Goal: Transaction & Acquisition: Book appointment/travel/reservation

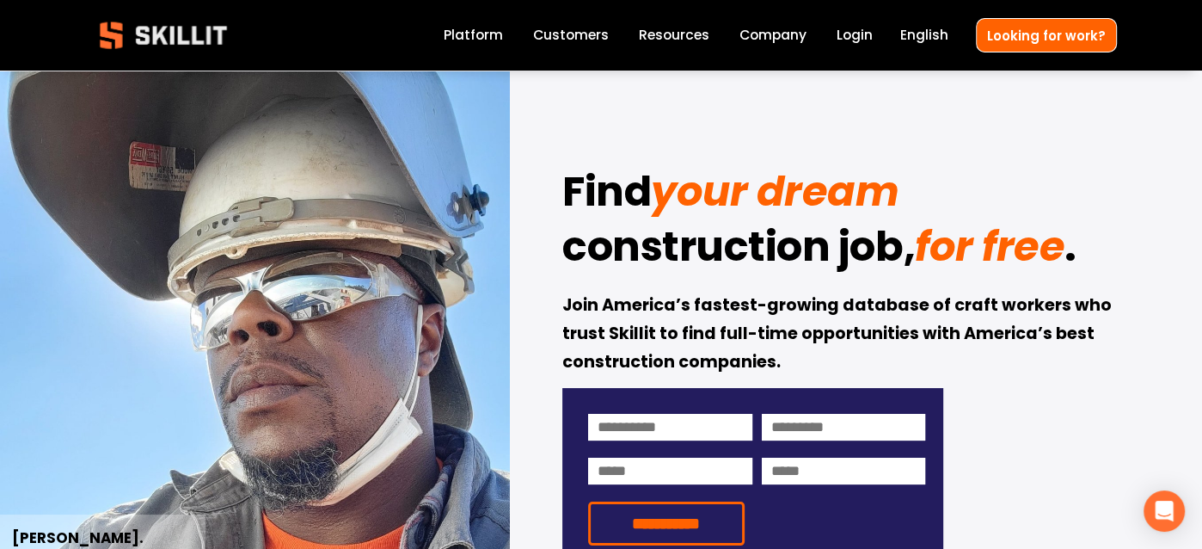
click at [573, 33] on link "Customers" at bounding box center [571, 35] width 76 height 23
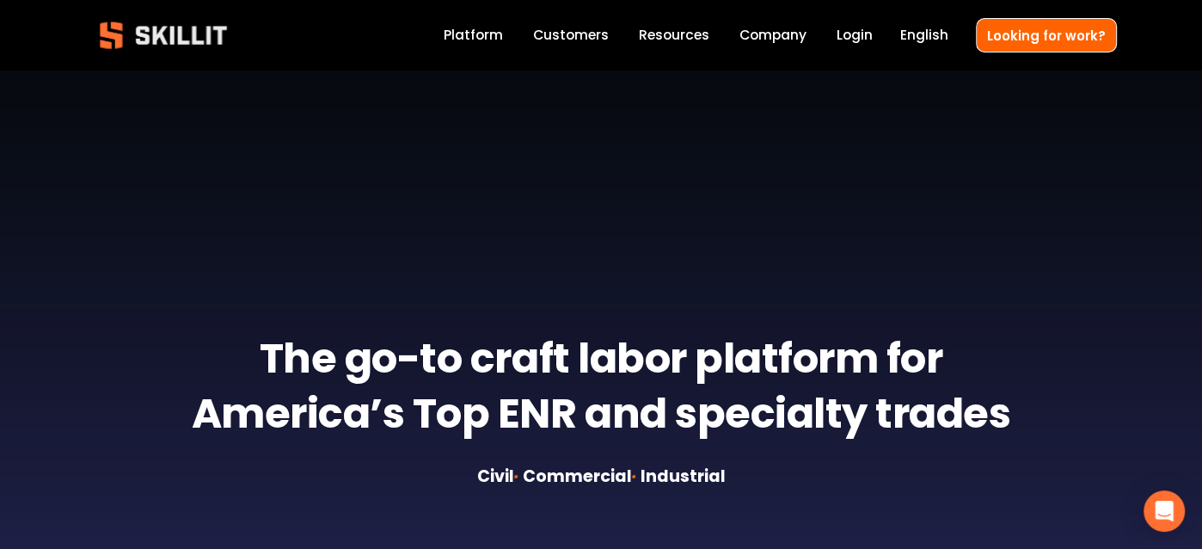
scroll to position [430, 0]
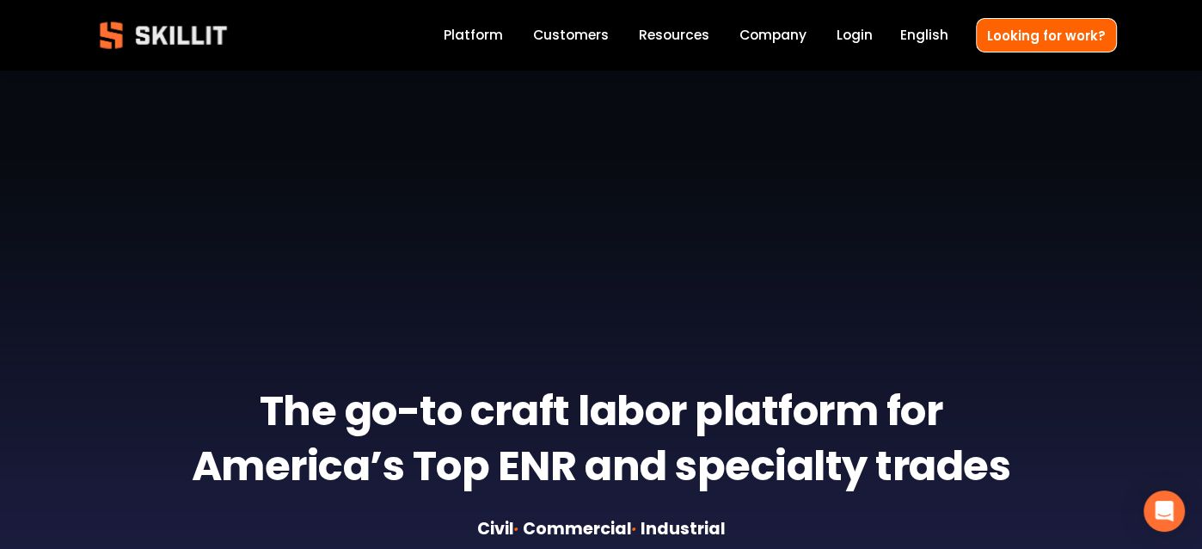
click at [778, 35] on link "Company" at bounding box center [773, 35] width 67 height 23
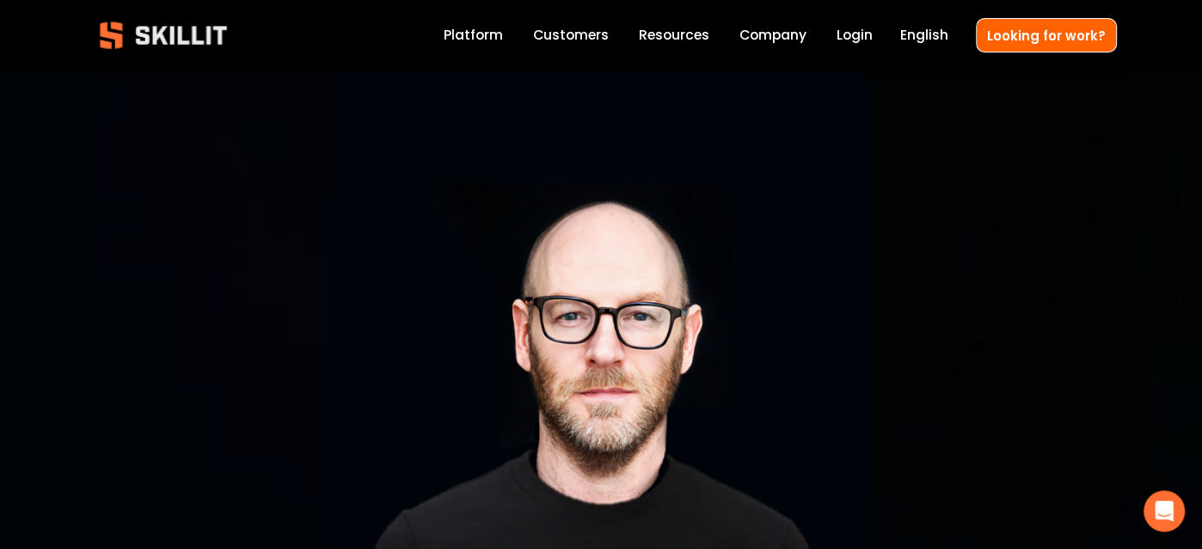
click at [483, 33] on link "Platform" at bounding box center [473, 35] width 59 height 23
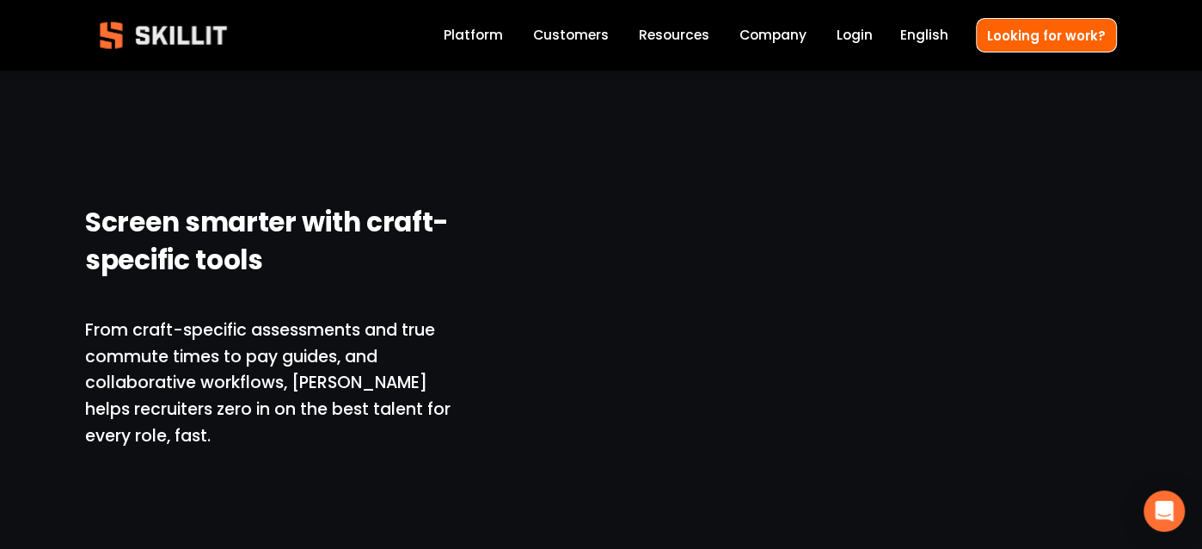
scroll to position [2838, 0]
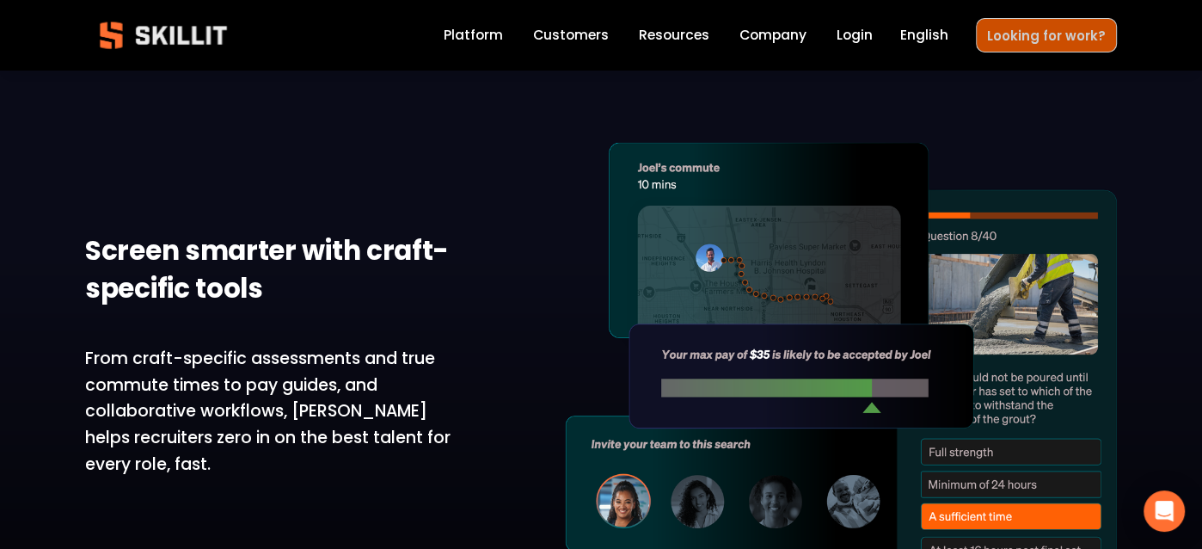
click at [1005, 31] on link "Looking for work?" at bounding box center [1046, 35] width 141 height 34
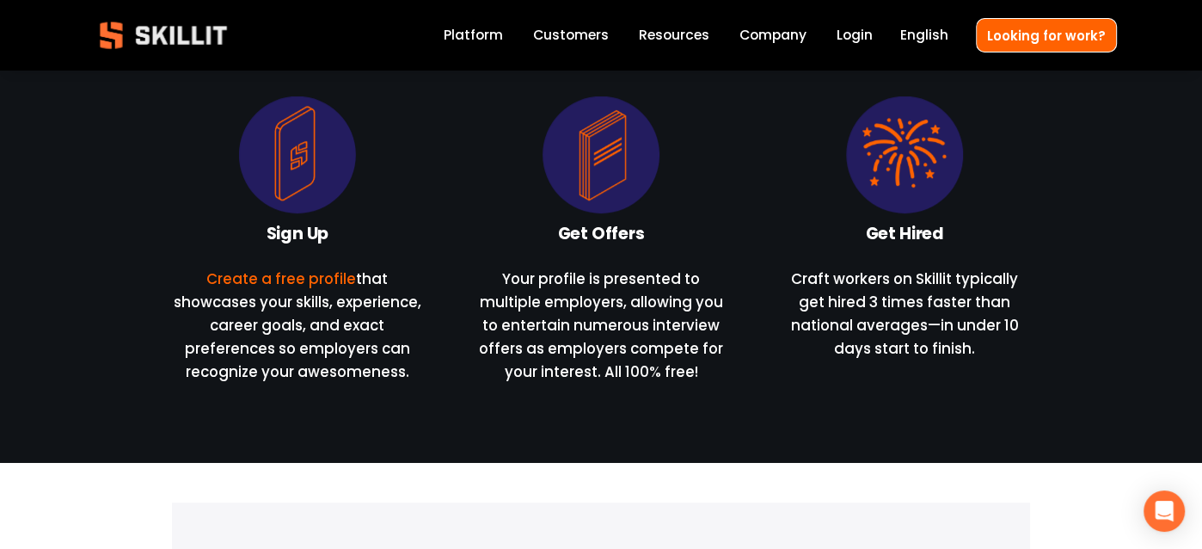
scroll to position [774, 0]
click at [576, 34] on link "Customers" at bounding box center [571, 35] width 76 height 23
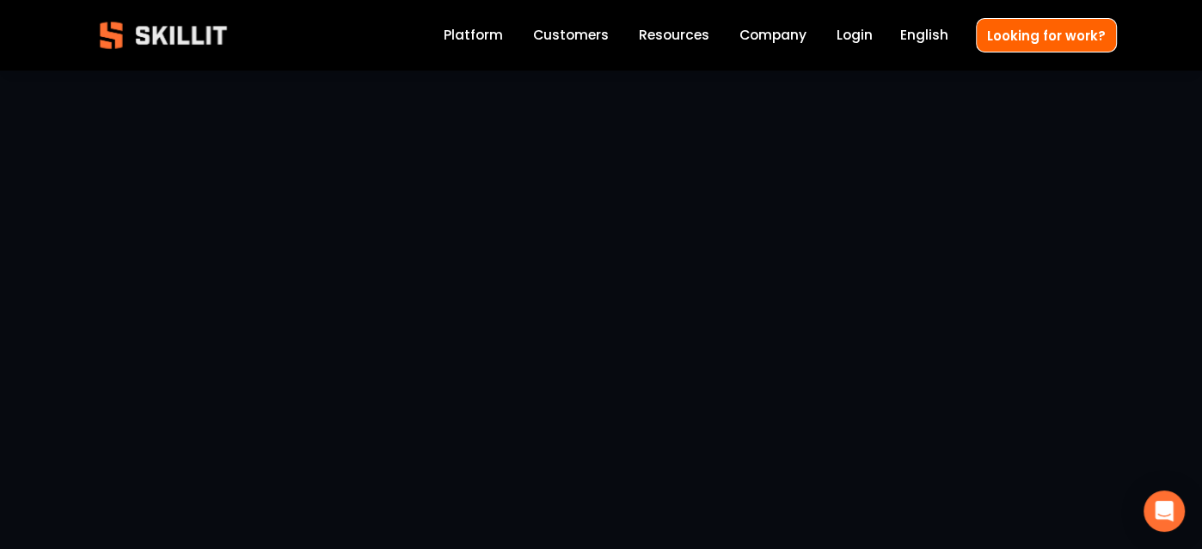
click at [0, 0] on link "Pricing" at bounding box center [0, 0] width 0 height 0
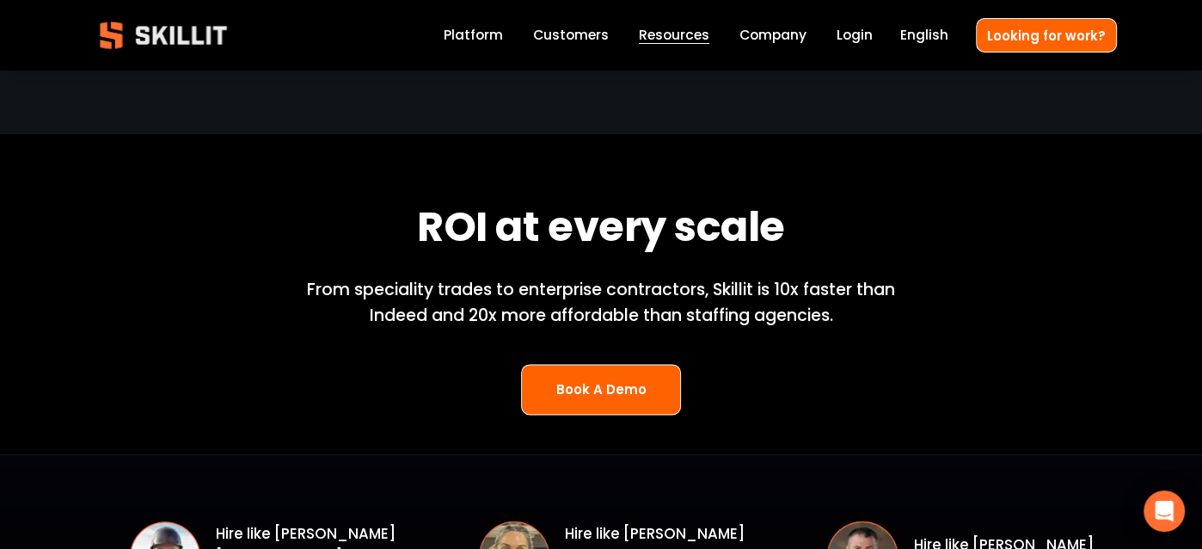
scroll to position [2150, 0]
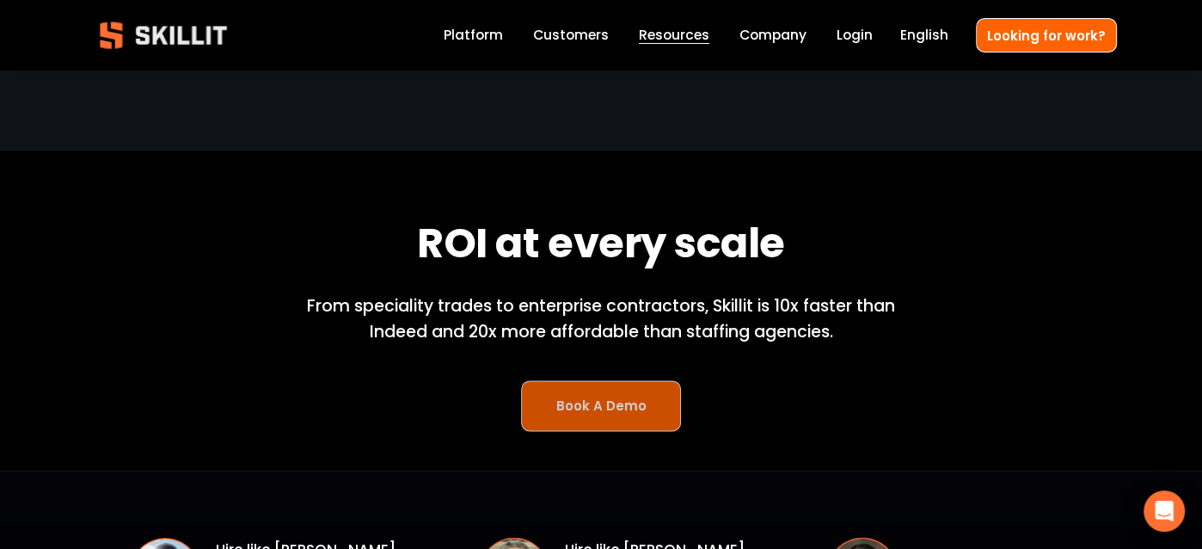
click at [590, 414] on link "Book A Demo" at bounding box center [601, 405] width 160 height 51
